Goal: Information Seeking & Learning: Check status

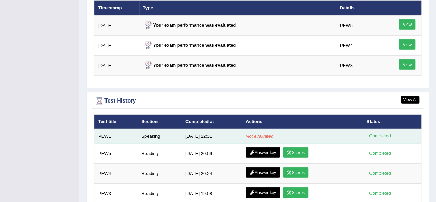
scroll to position [876, 0]
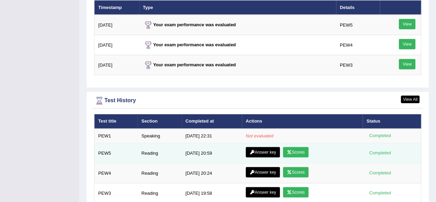
click at [304, 147] on link "Scores" at bounding box center [296, 152] width 26 height 10
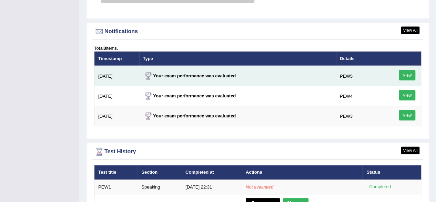
scroll to position [824, 0]
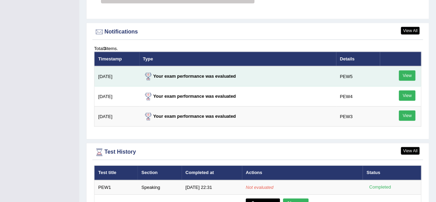
click at [412, 70] on link "View" at bounding box center [407, 75] width 17 height 10
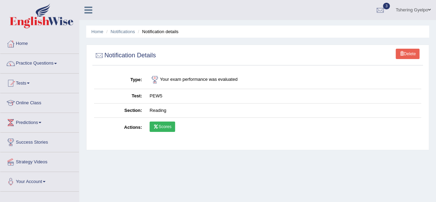
click at [165, 125] on link "Scores" at bounding box center [163, 126] width 26 height 10
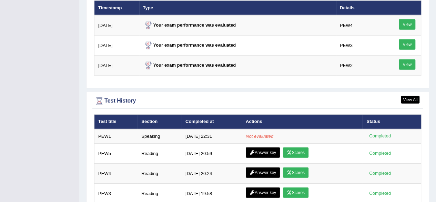
scroll to position [874, 0]
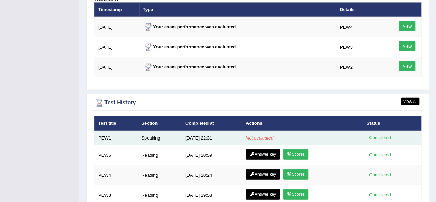
click at [378, 134] on div "Completed" at bounding box center [380, 137] width 27 height 7
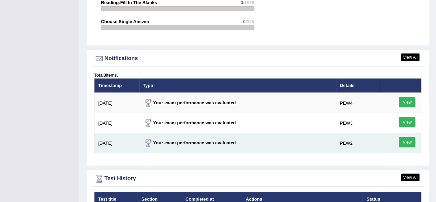
scroll to position [797, 0]
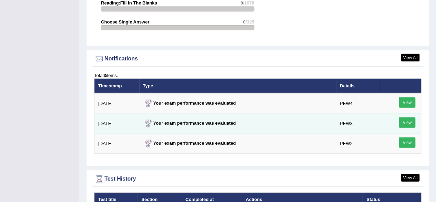
click at [407, 117] on link "View" at bounding box center [407, 122] width 17 height 10
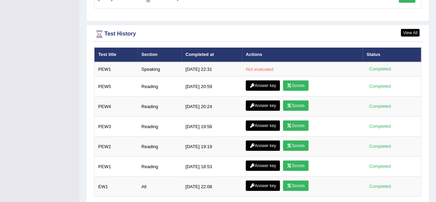
scroll to position [938, 0]
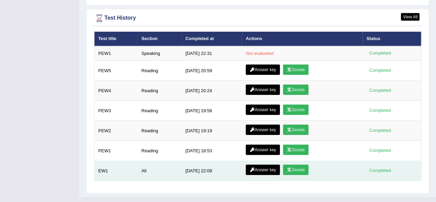
click at [297, 164] on link "Scores" at bounding box center [296, 169] width 26 height 10
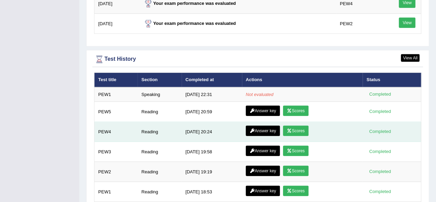
scroll to position [938, 0]
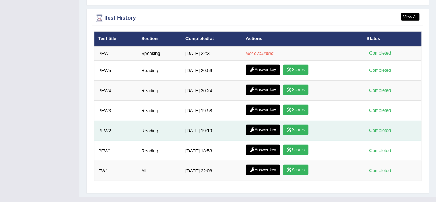
click at [265, 124] on link "Answer key" at bounding box center [263, 129] width 34 height 10
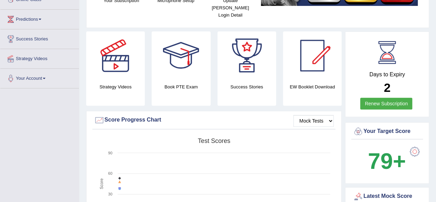
scroll to position [106, 0]
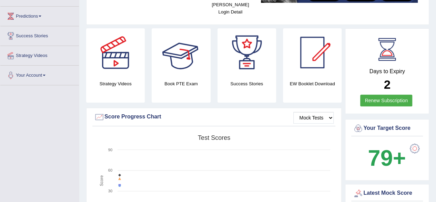
click at [191, 49] on div at bounding box center [181, 52] width 48 height 48
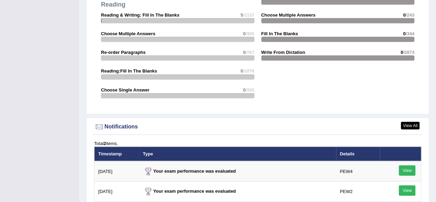
scroll to position [711, 0]
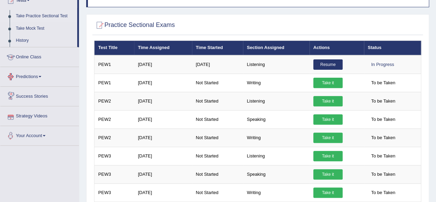
scroll to position [81, 0]
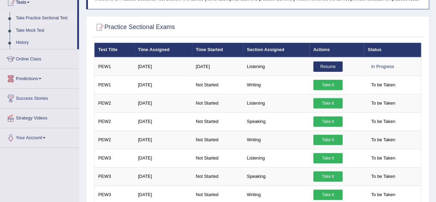
click at [50, 60] on link "Online Class" at bounding box center [39, 57] width 79 height 17
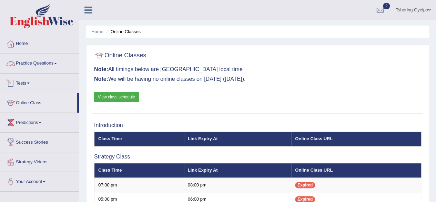
click at [33, 81] on link "Tests" at bounding box center [39, 81] width 79 height 17
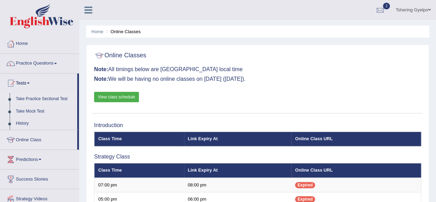
click at [41, 97] on link "Take Practice Sectional Test" at bounding box center [45, 99] width 64 height 12
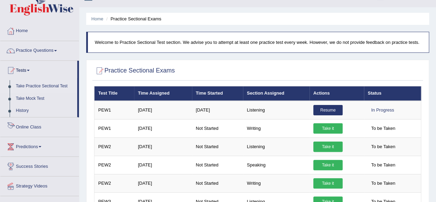
scroll to position [11, 0]
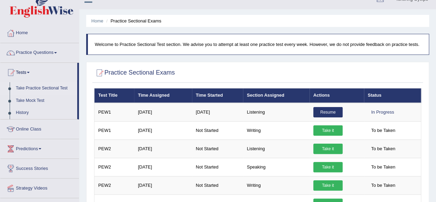
click at [57, 87] on link "Take Practice Sectional Test" at bounding box center [45, 88] width 64 height 12
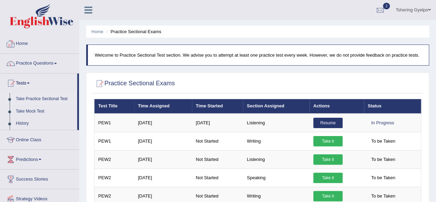
click at [18, 38] on link "Home" at bounding box center [39, 42] width 79 height 17
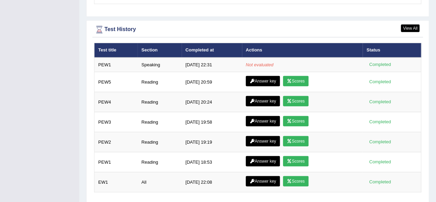
scroll to position [938, 0]
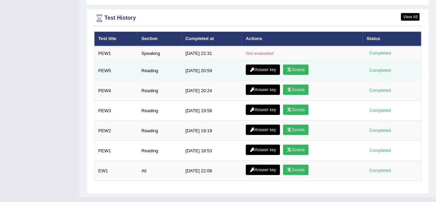
click at [295, 64] on link "Scores" at bounding box center [296, 69] width 26 height 10
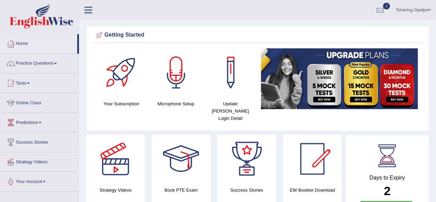
click at [315, 92] on img at bounding box center [339, 78] width 157 height 61
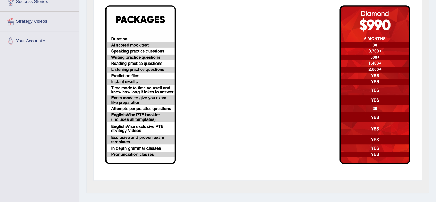
scroll to position [141, 0]
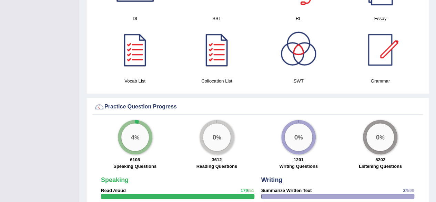
scroll to position [413, 0]
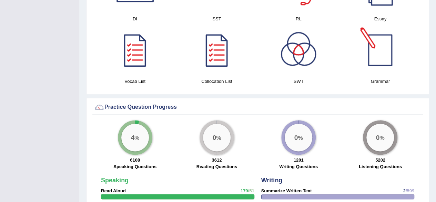
click at [385, 42] on div at bounding box center [380, 50] width 48 height 48
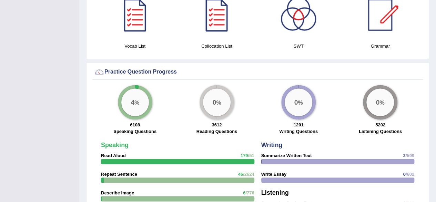
scroll to position [441, 0]
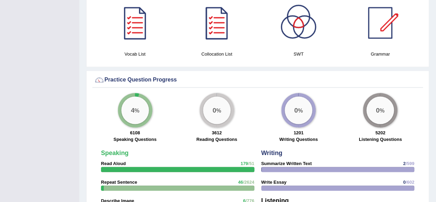
click at [217, 50] on h4 "Collocation List" at bounding box center [216, 53] width 75 height 7
click at [217, 24] on div at bounding box center [217, 23] width 48 height 48
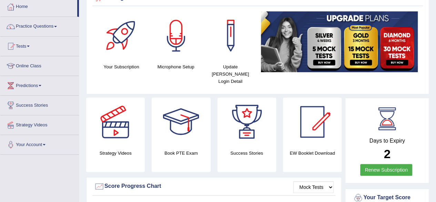
scroll to position [28, 0]
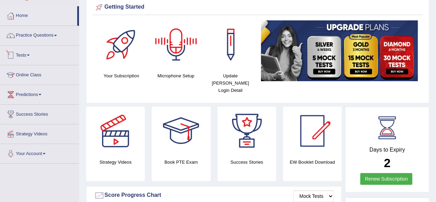
click at [30, 55] on span at bounding box center [28, 54] width 3 height 1
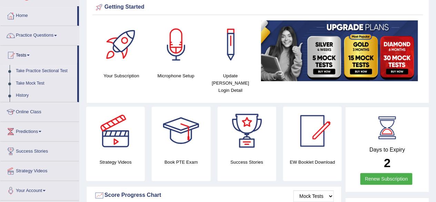
click at [41, 69] on link "Take Practice Sectional Test" at bounding box center [45, 71] width 64 height 12
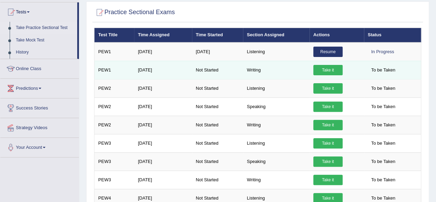
scroll to position [74, 0]
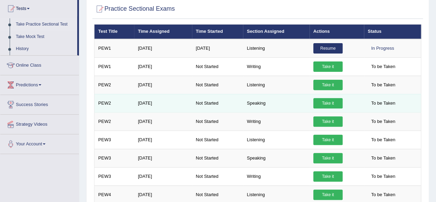
click at [326, 101] on link "Take it" at bounding box center [327, 103] width 29 height 10
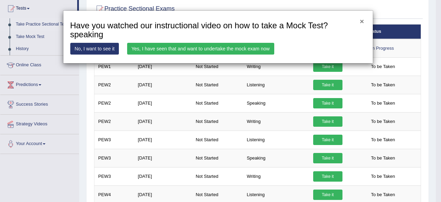
click at [361, 19] on button "×" at bounding box center [362, 21] width 4 height 7
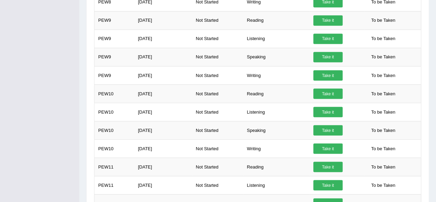
scroll to position [636, 0]
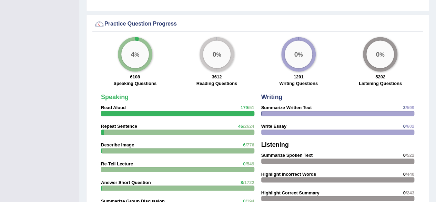
scroll to position [497, 0]
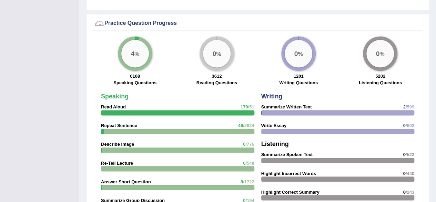
click at [194, 80] on div "4 % 6108 Speaking Questions 0 % 3612 Reading Questions 0 % 1201 Writing Questio…" at bounding box center [257, 62] width 331 height 53
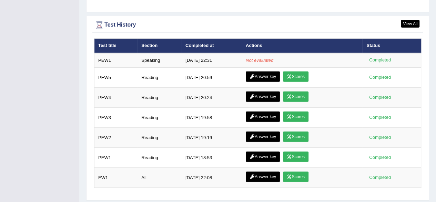
scroll to position [938, 0]
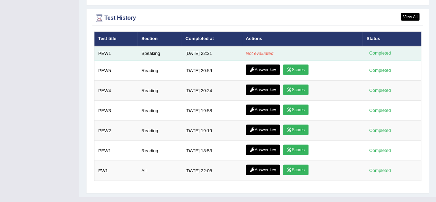
click at [258, 51] on em "Not evaluated" at bounding box center [260, 53] width 28 height 5
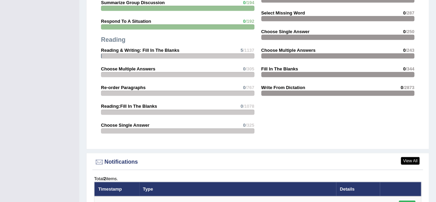
scroll to position [683, 0]
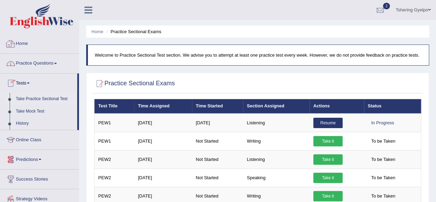
click at [19, 40] on link "Home" at bounding box center [39, 42] width 79 height 17
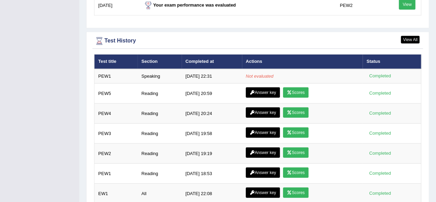
scroll to position [938, 0]
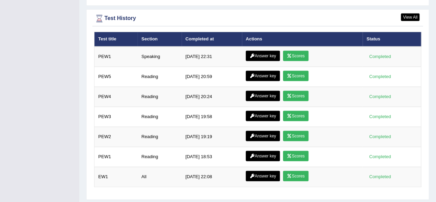
scroll to position [963, 0]
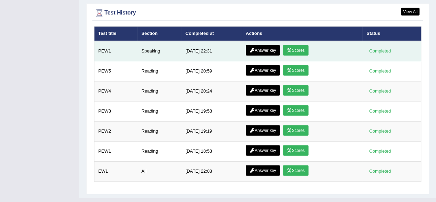
click at [302, 45] on link "Scores" at bounding box center [296, 50] width 26 height 10
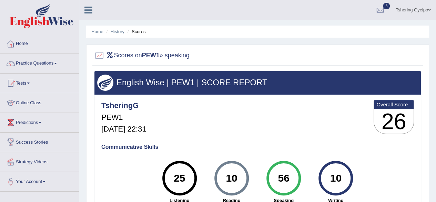
click at [178, 56] on h2 "Scores on PEW1 » speaking" at bounding box center [142, 55] width 96 height 10
click at [30, 41] on link "Home" at bounding box center [39, 42] width 79 height 17
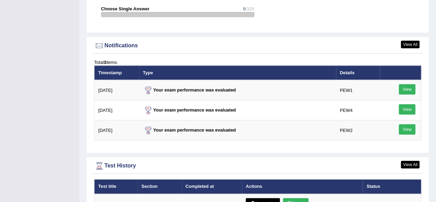
scroll to position [813, 0]
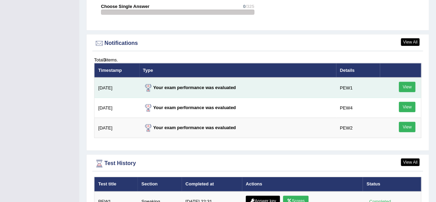
click at [404, 82] on link "View" at bounding box center [407, 87] width 17 height 10
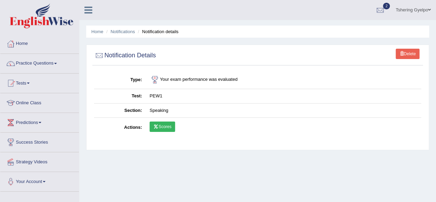
click at [169, 124] on link "Scores" at bounding box center [163, 126] width 26 height 10
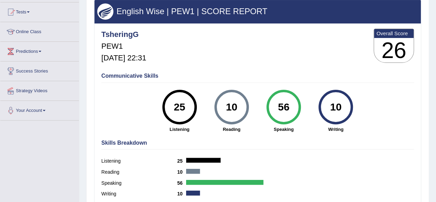
scroll to position [71, 0]
